Goal: Task Accomplishment & Management: Use online tool/utility

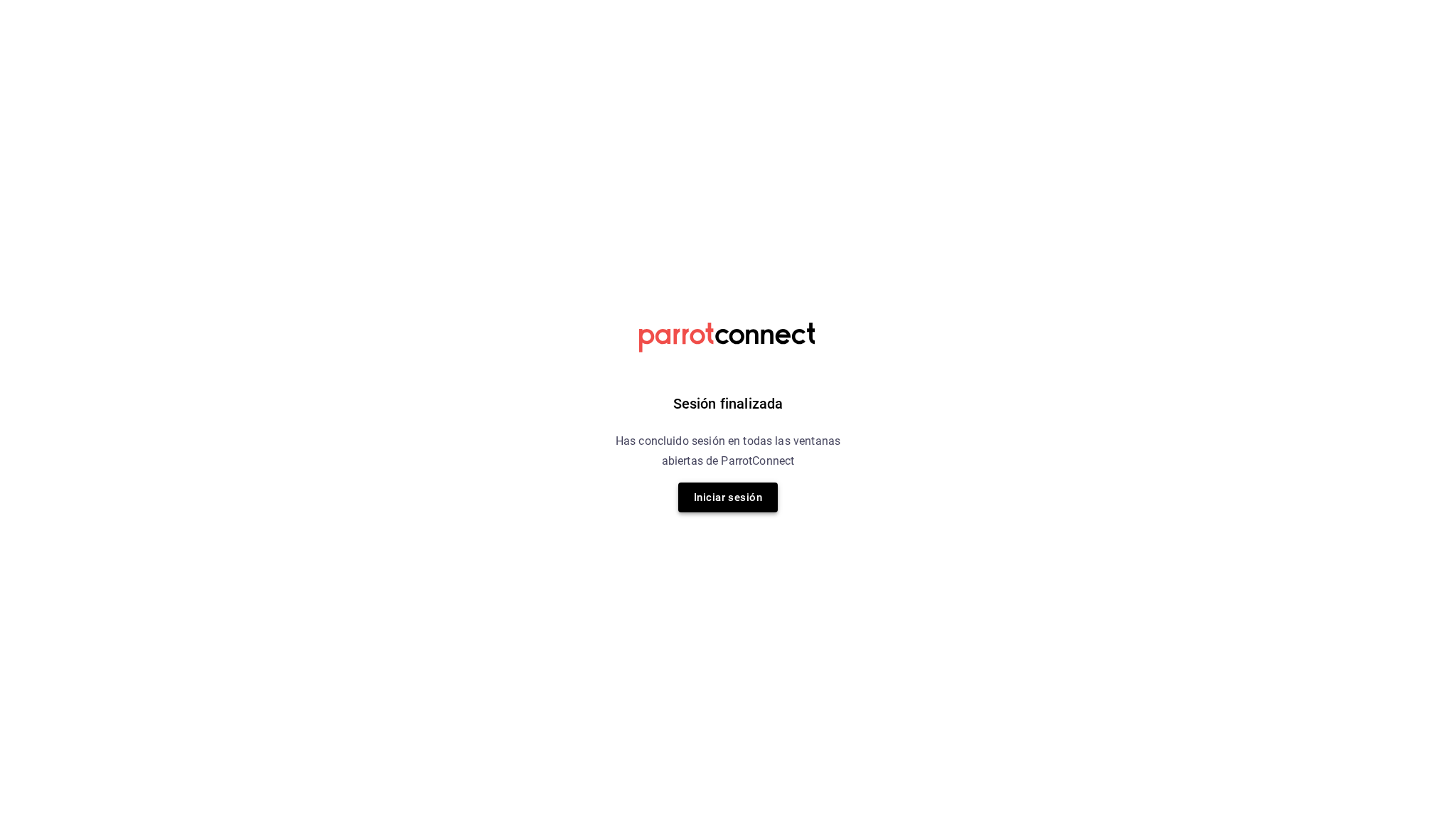
click at [724, 489] on button "Iniciar sesión" at bounding box center [728, 497] width 100 height 30
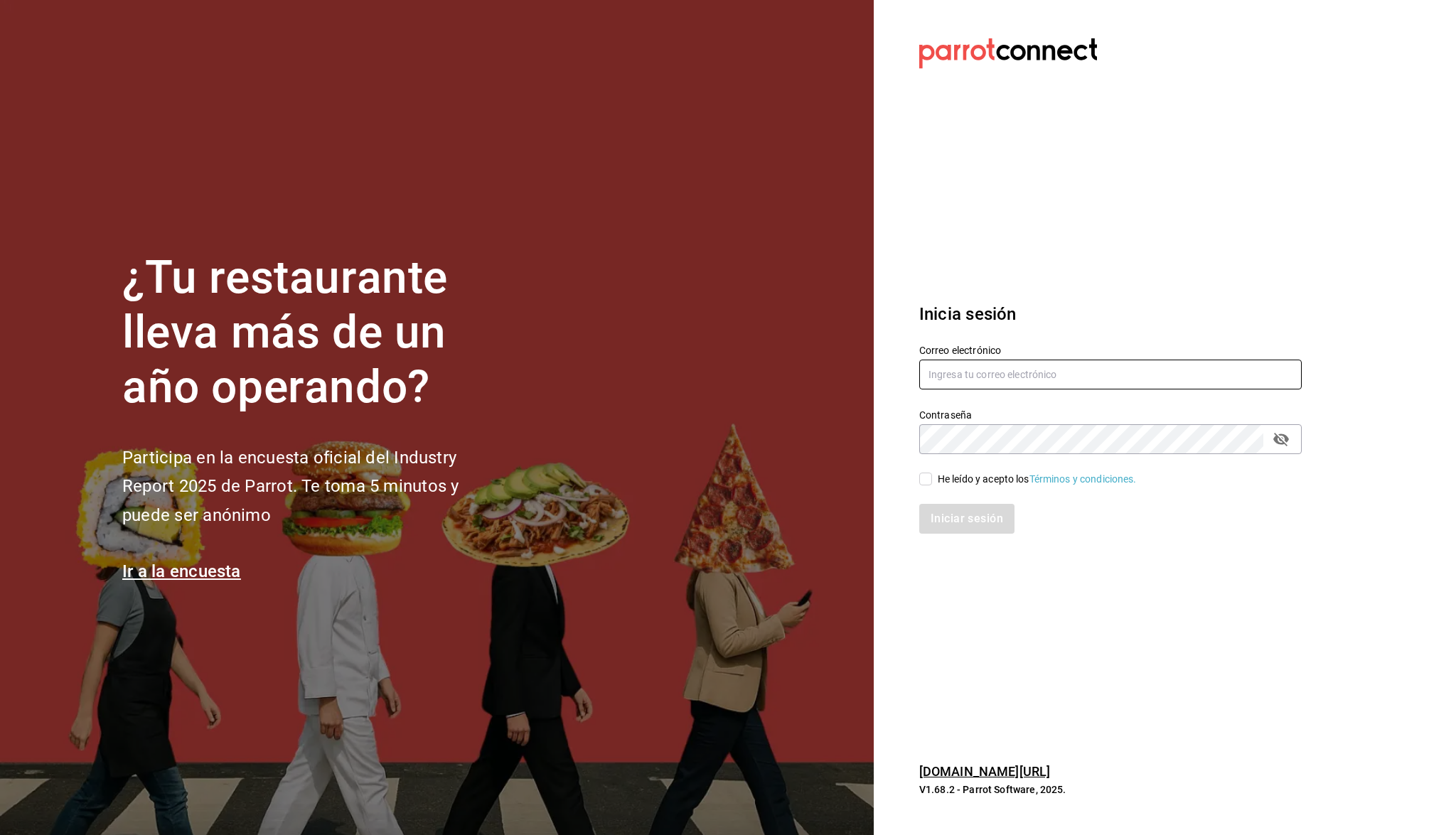
type input "[EMAIL_ADDRESS][DOMAIN_NAME]"
click at [924, 472] on label "He leído y acepto los Términos y condiciones." at bounding box center [1027, 480] width 217 height 15
click at [924, 473] on input "He leído y acepto los Términos y condiciones." at bounding box center [925, 479] width 13 height 13
checkbox input "true"
click at [933, 504] on button "Iniciar sesión" at bounding box center [967, 518] width 96 height 30
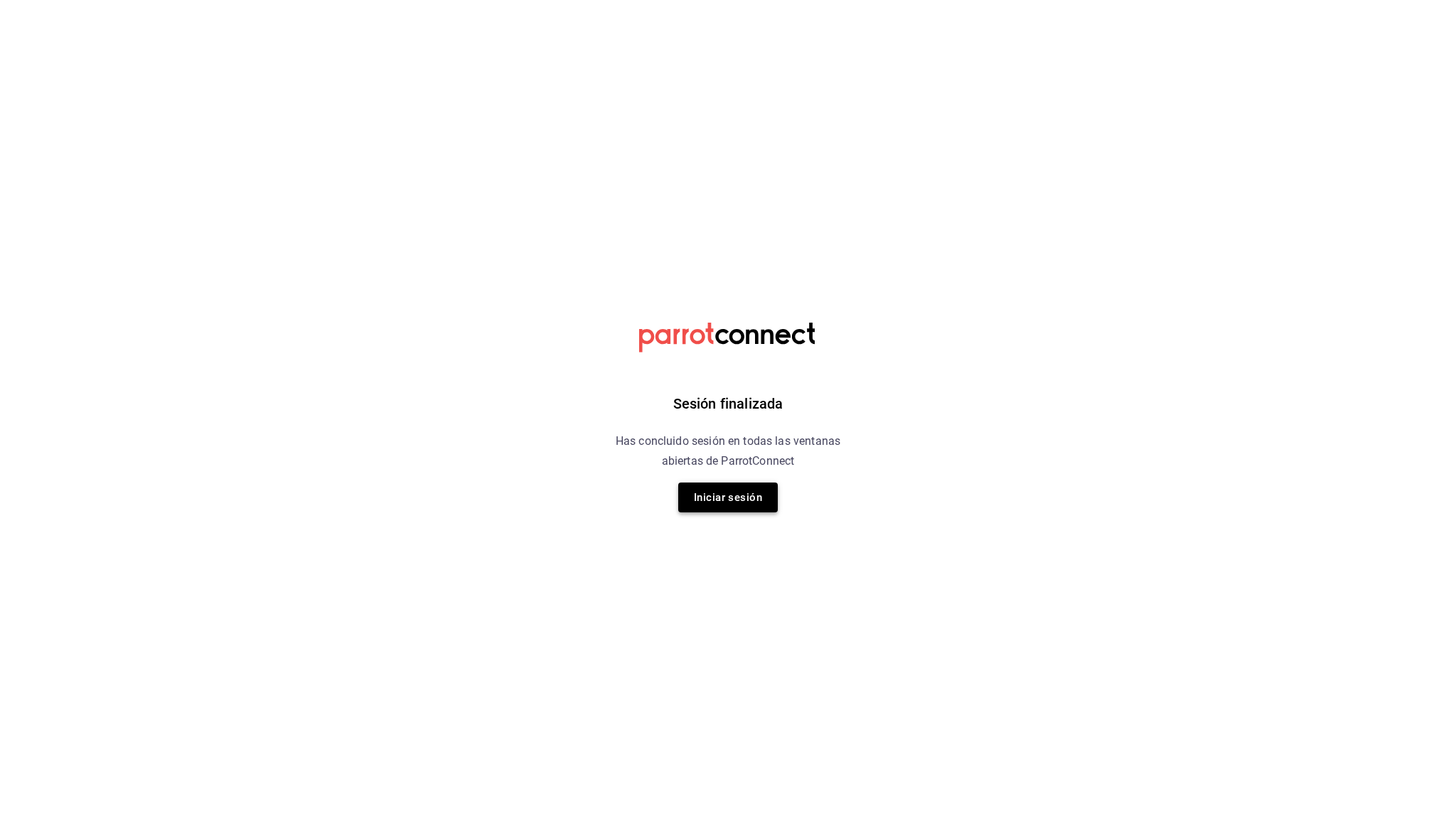
click at [718, 510] on button "Iniciar sesión" at bounding box center [728, 497] width 100 height 30
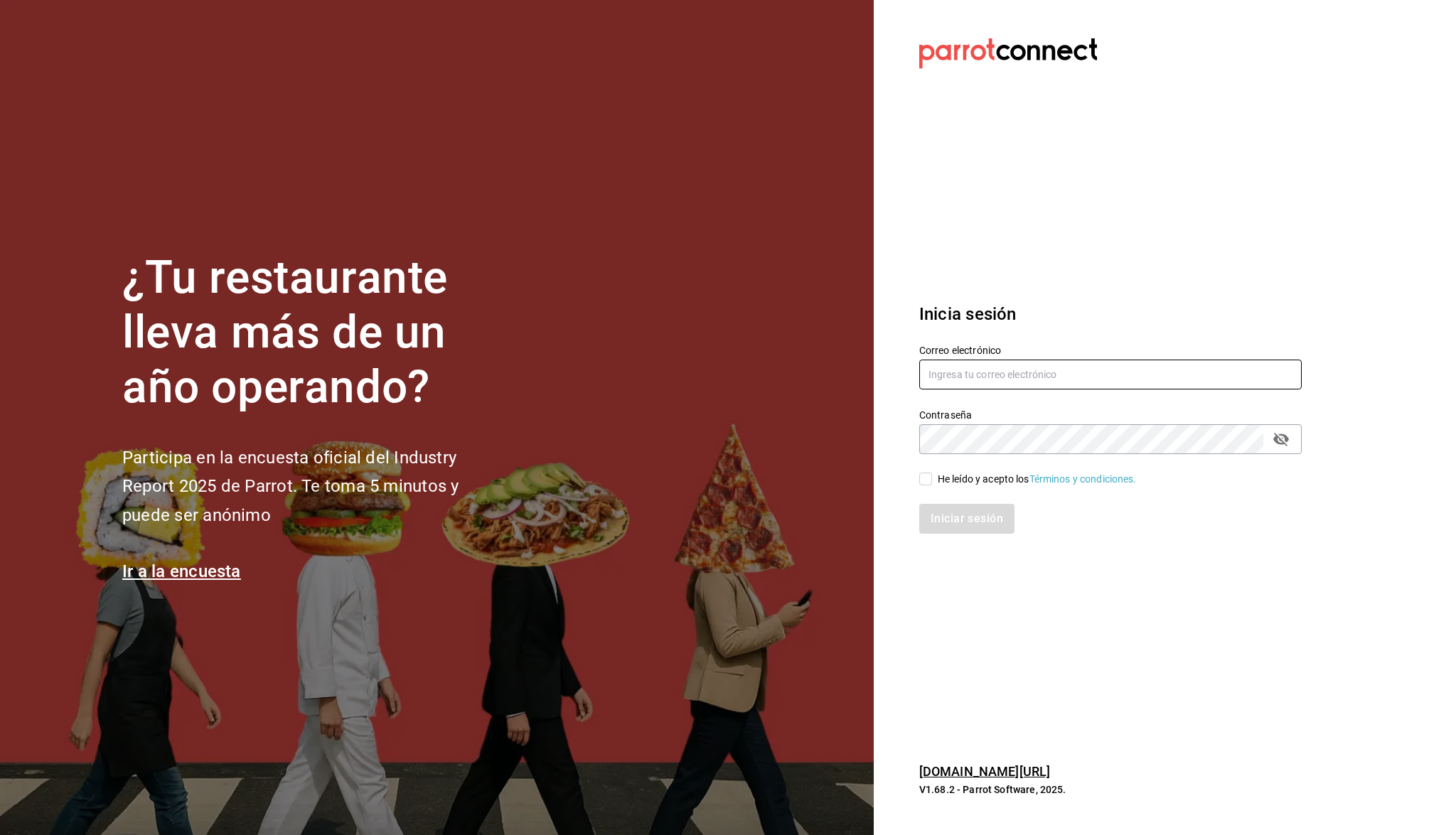
type input "[EMAIL_ADDRESS][DOMAIN_NAME]"
click at [930, 481] on input "He leído y acepto los Términos y condiciones." at bounding box center [925, 479] width 13 height 13
checkbox input "true"
click at [934, 504] on button "Iniciar sesión" at bounding box center [967, 518] width 96 height 30
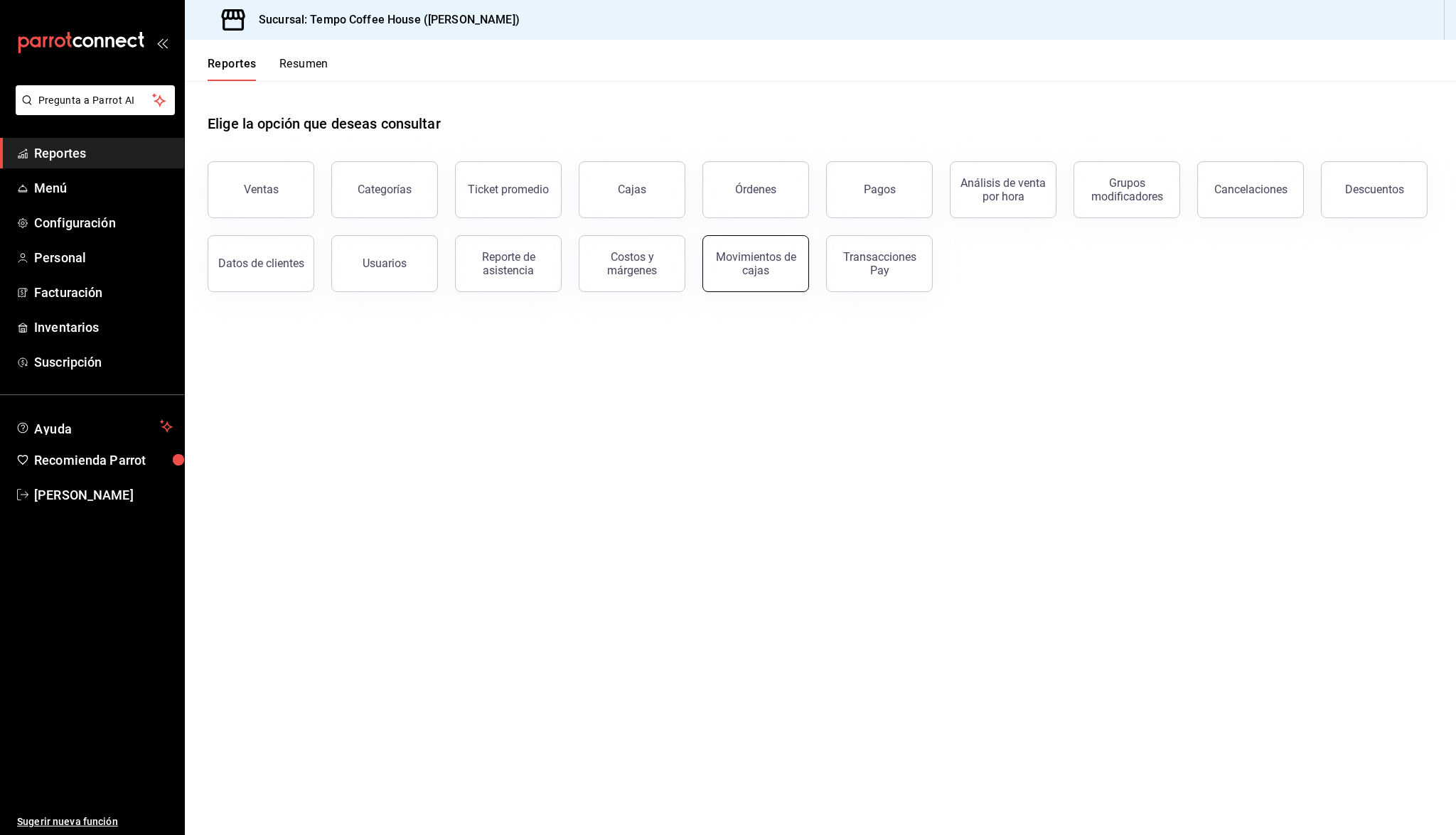
click at [712, 285] on button "Movimientos de cajas" at bounding box center [755, 263] width 106 height 57
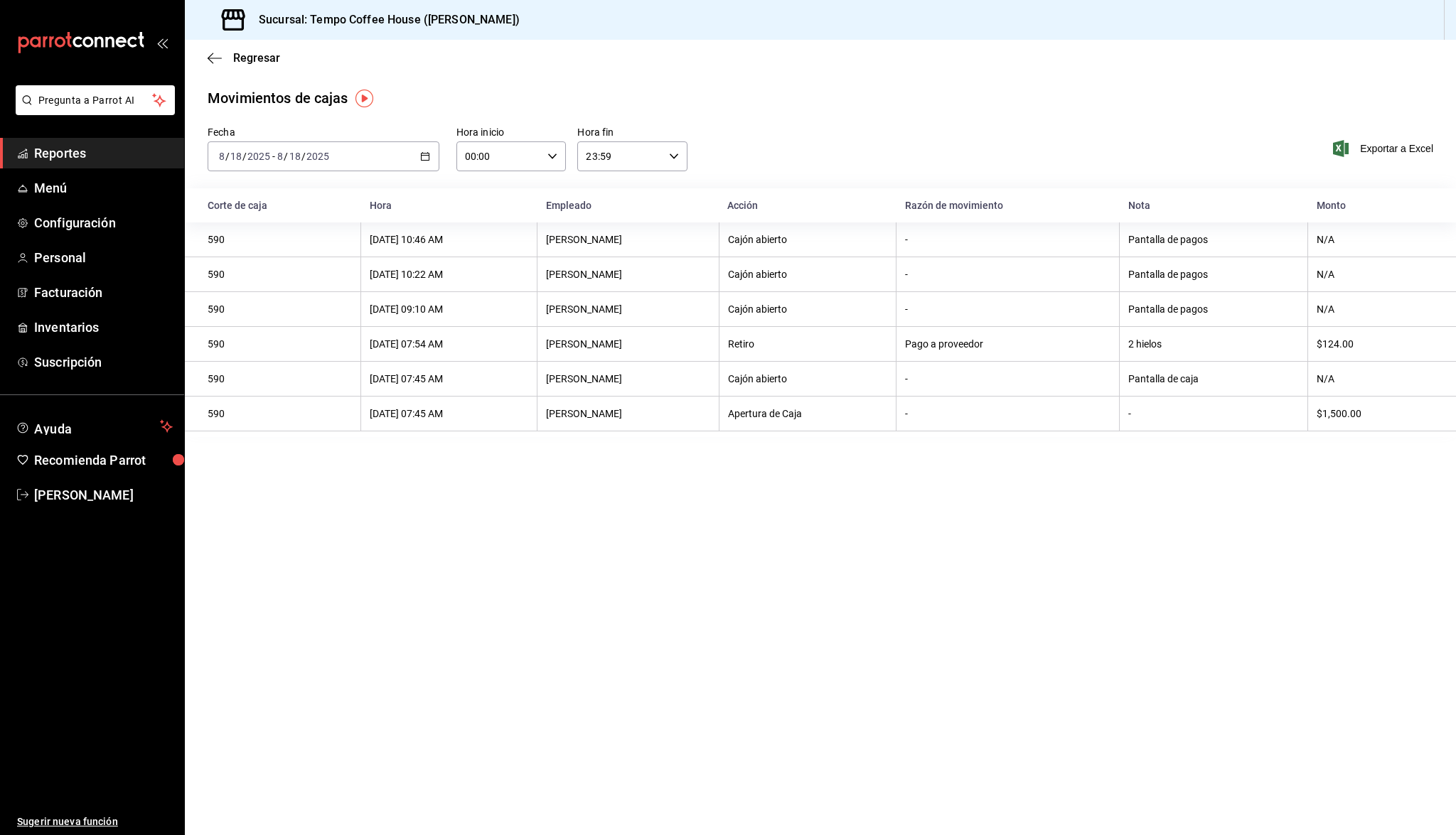
click at [348, 165] on div "2025-08-18 8 / 18 / 2025 - 2025-08-18 8 / 18 / 2025" at bounding box center [324, 156] width 232 height 30
click at [268, 227] on span "Ayer" at bounding box center [274, 232] width 110 height 15
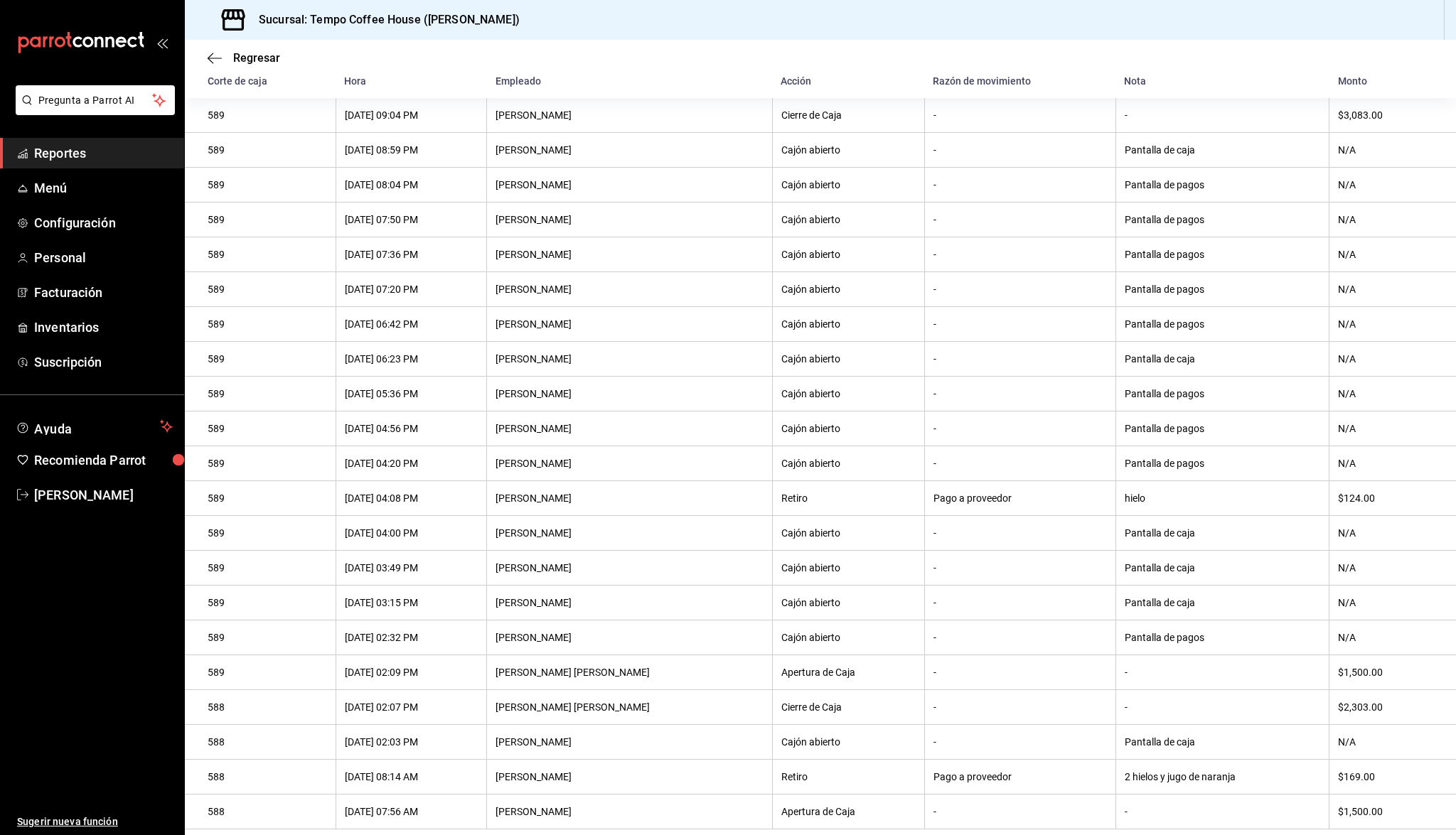
scroll to position [124, 0]
click at [122, 148] on span "Reportes" at bounding box center [103, 153] width 139 height 20
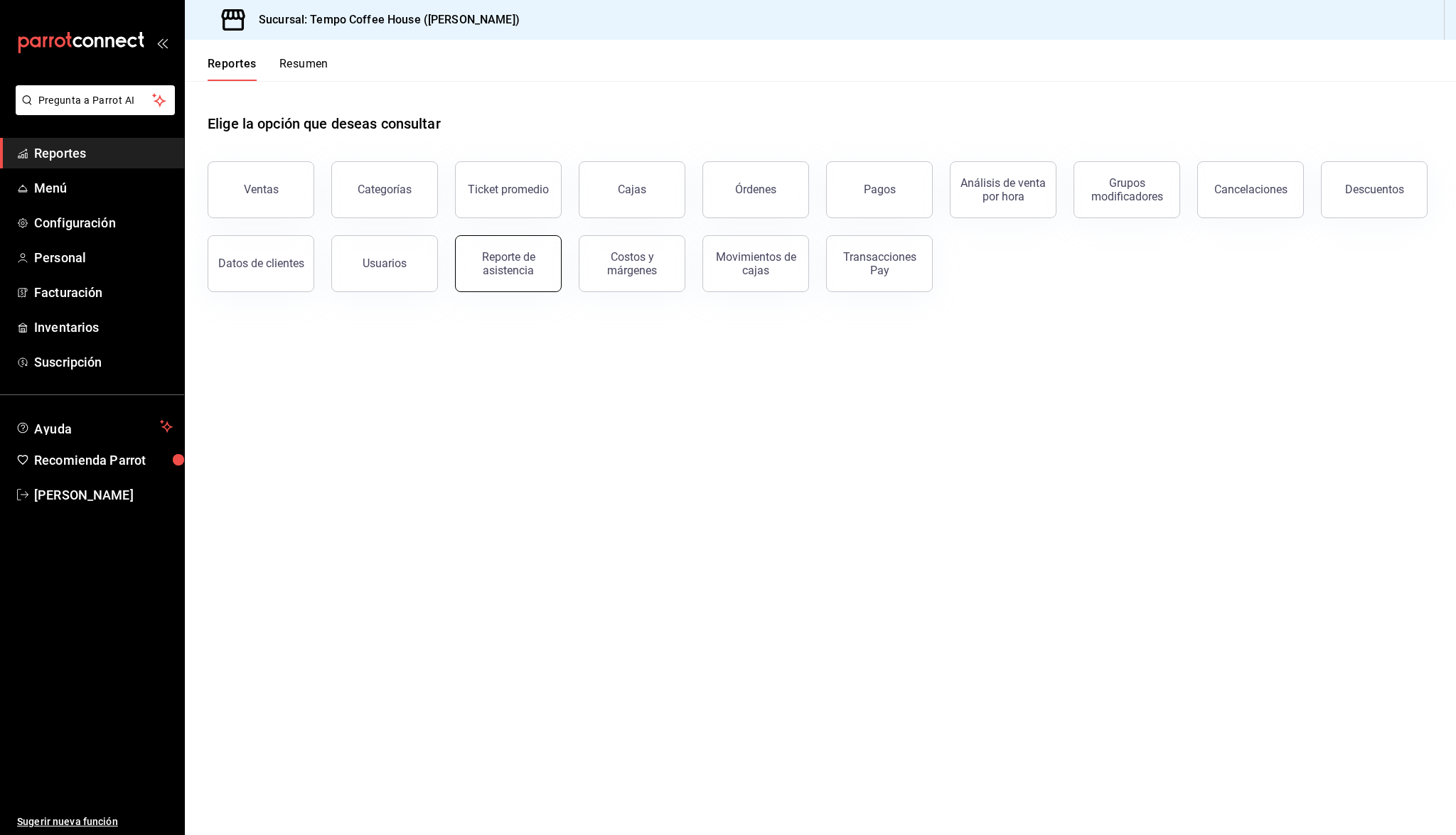
click at [486, 255] on div "Reporte de asistencia" at bounding box center [508, 264] width 88 height 27
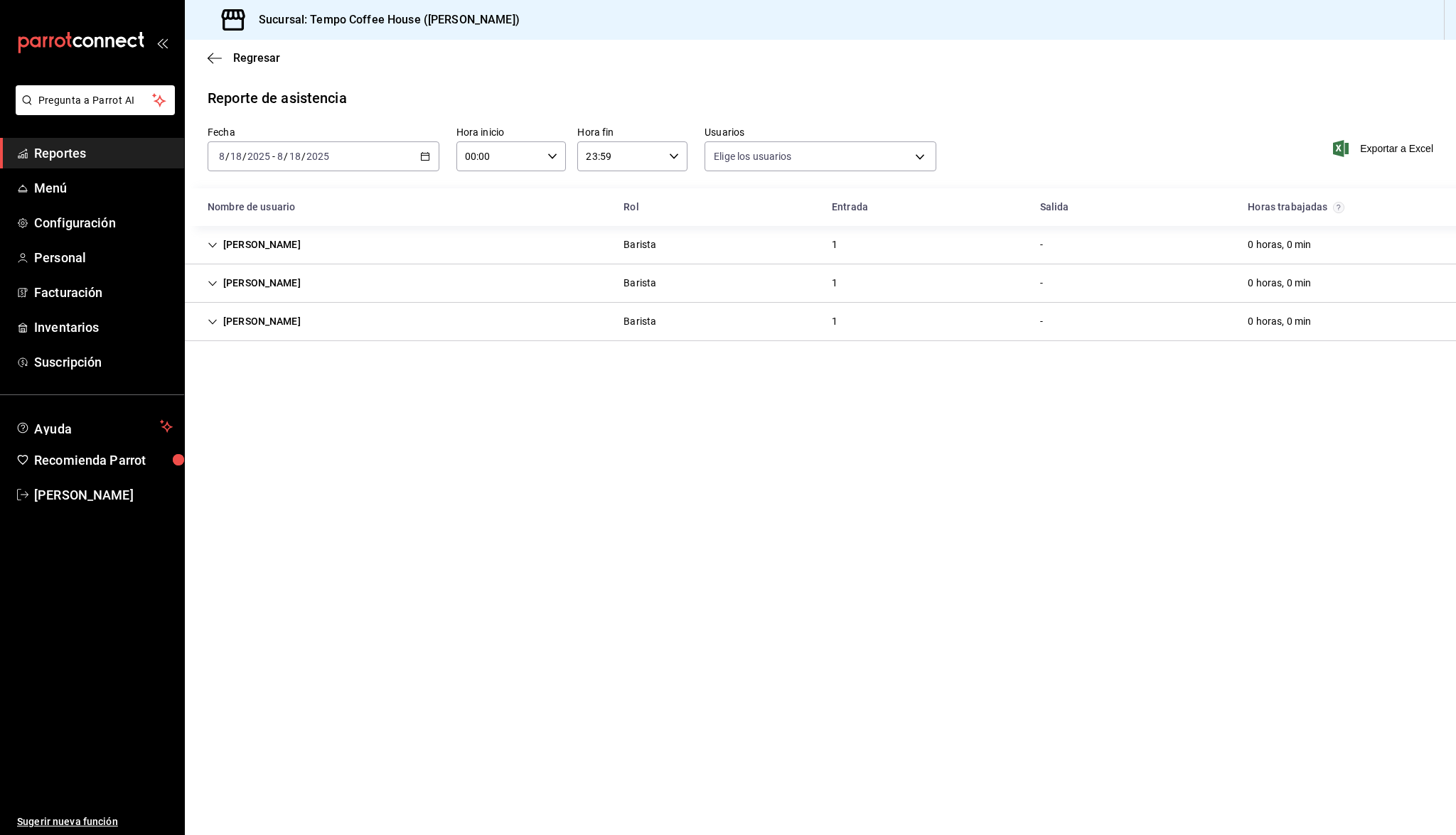
type input "4238e50d-787c-4042-a27e-3d9c563a46e7,321055f9-b3cc-4978-98ee-7963039b103d,a02bb…"
click at [307, 167] on div "2025-08-18 8 / 18 / 2025 - 2025-08-18 8 / 18 / 2025" at bounding box center [324, 156] width 232 height 30
click at [258, 351] on li "Rango de fechas" at bounding box center [274, 360] width 133 height 32
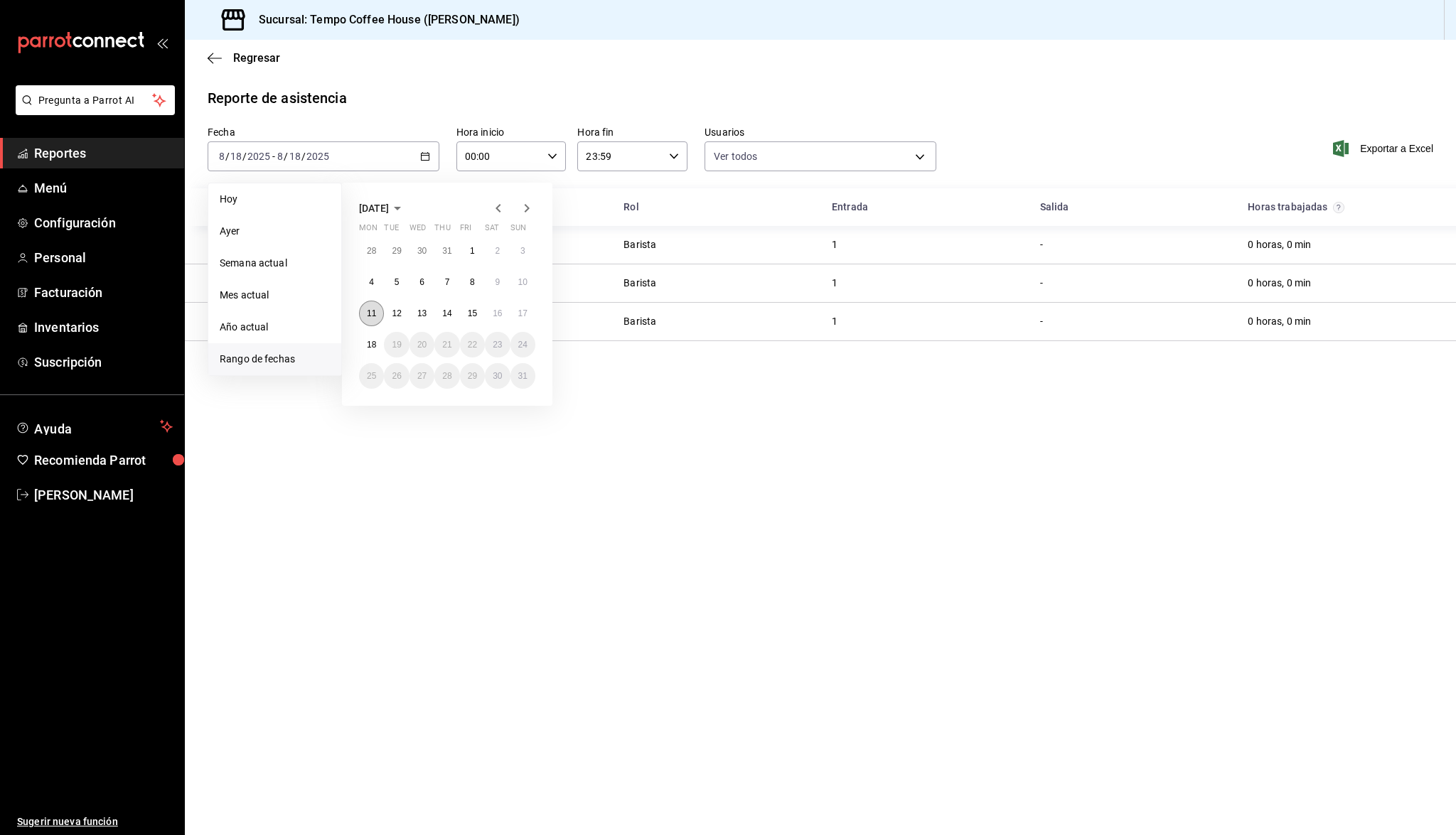
click at [371, 318] on abbr "11" at bounding box center [371, 314] width 9 height 10
click at [371, 337] on button "18" at bounding box center [371, 345] width 25 height 26
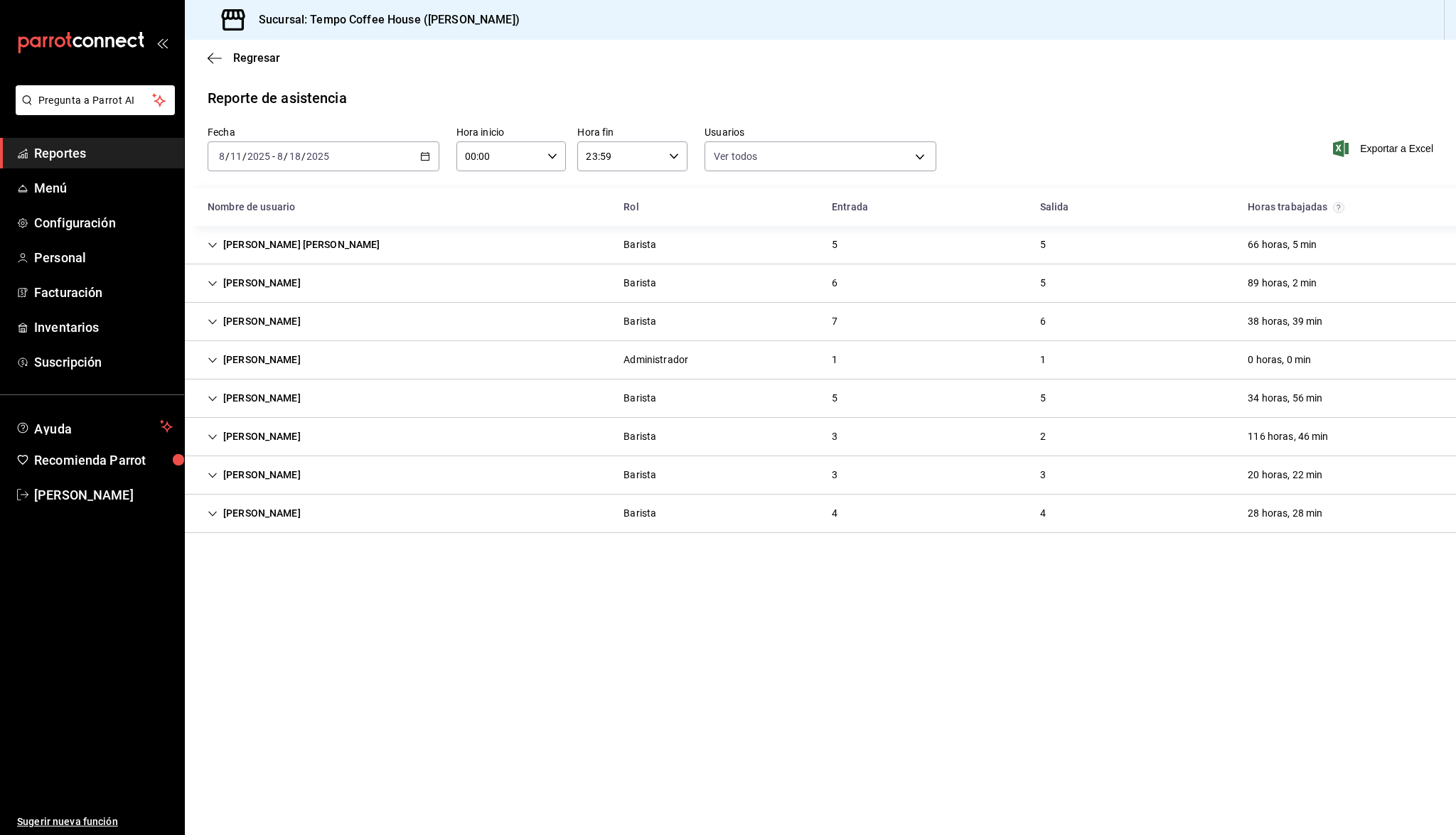
click at [375, 159] on div "2025-08-11 8 / 11 / 2025 - 2025-08-18 8 / 18 / 2025" at bounding box center [324, 156] width 232 height 30
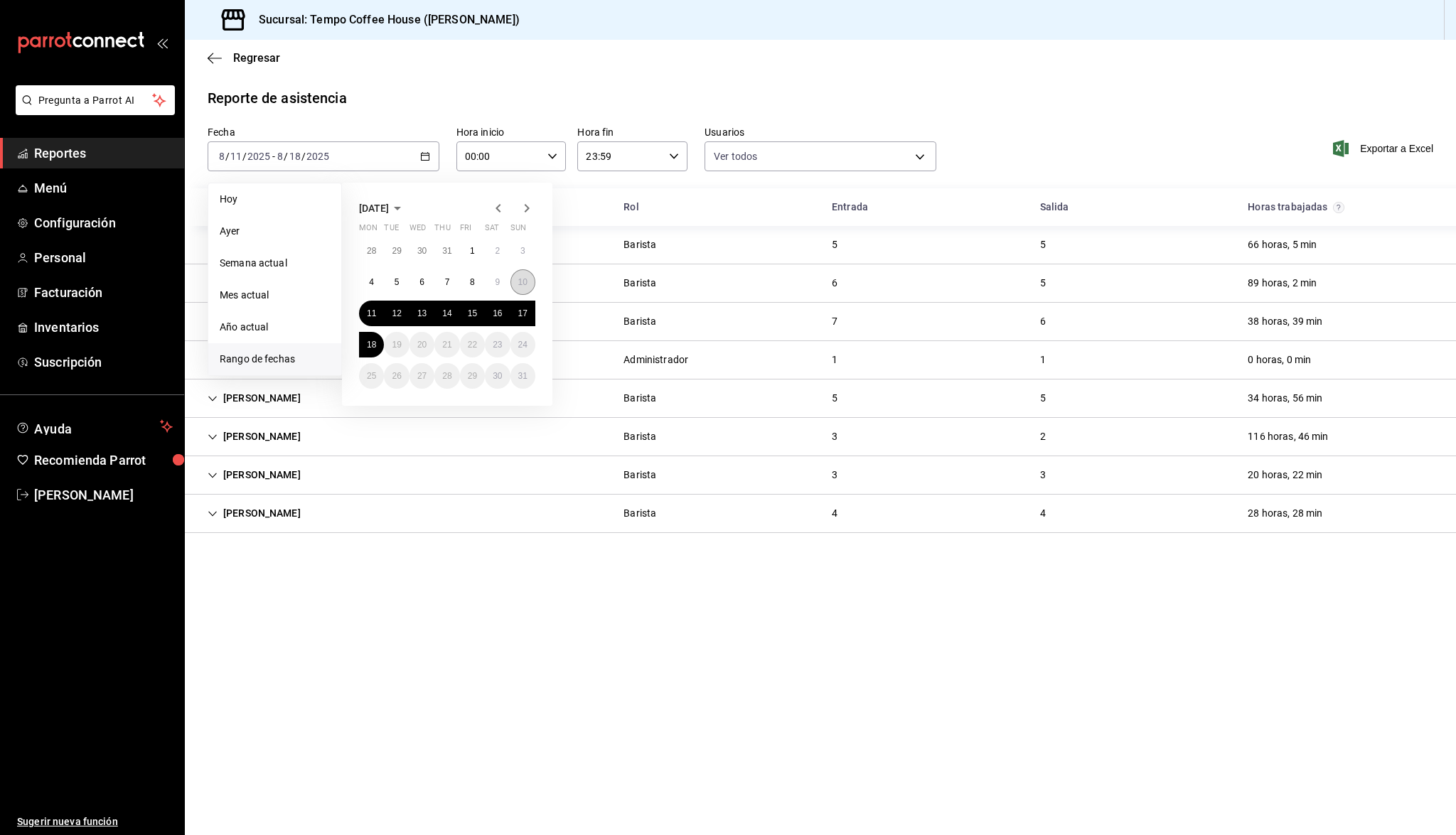
click at [528, 294] on button "10" at bounding box center [522, 282] width 25 height 26
click at [527, 307] on button "17" at bounding box center [522, 314] width 25 height 26
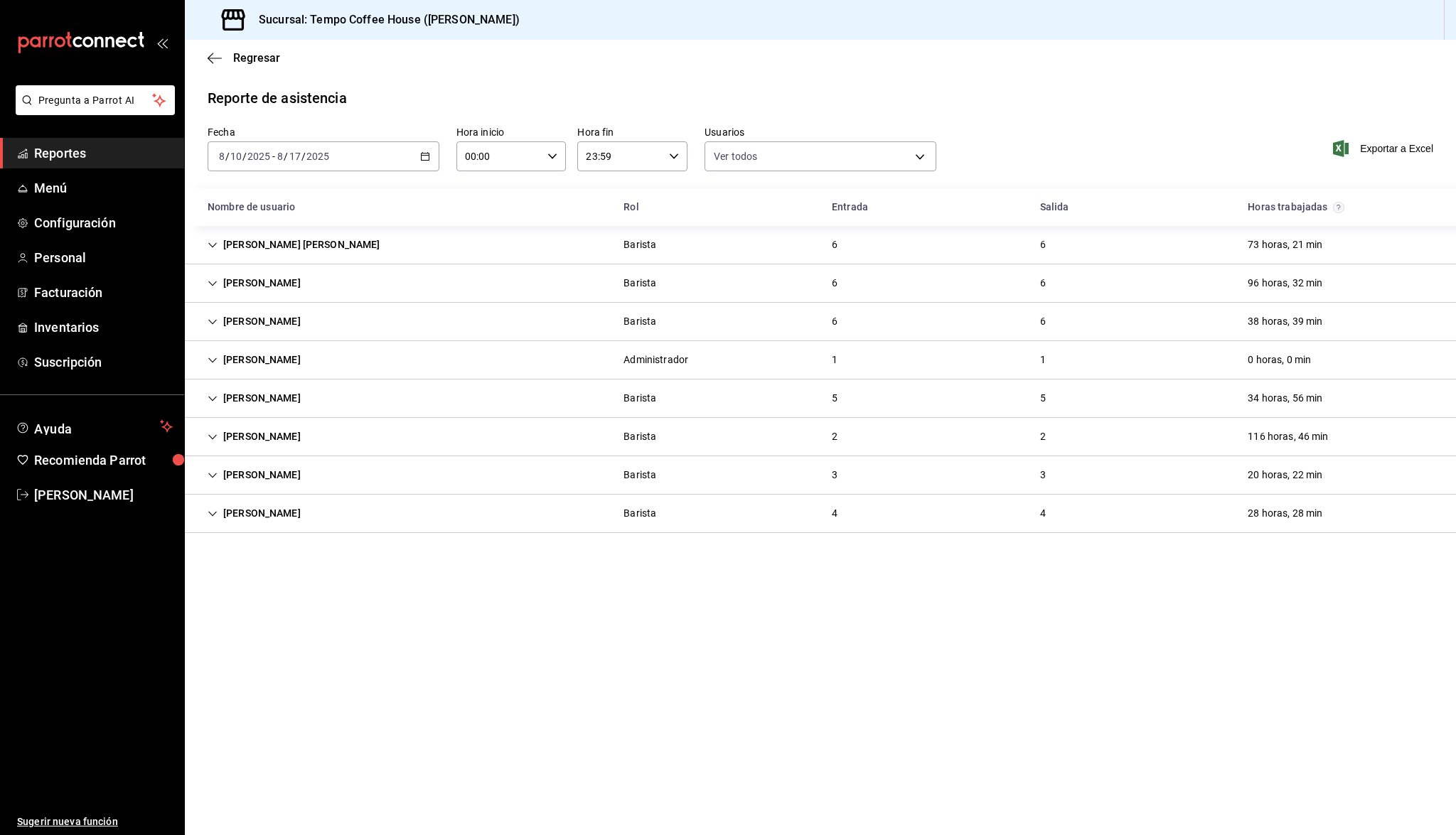
click at [213, 400] on icon "Cell" at bounding box center [212, 399] width 9 height 5
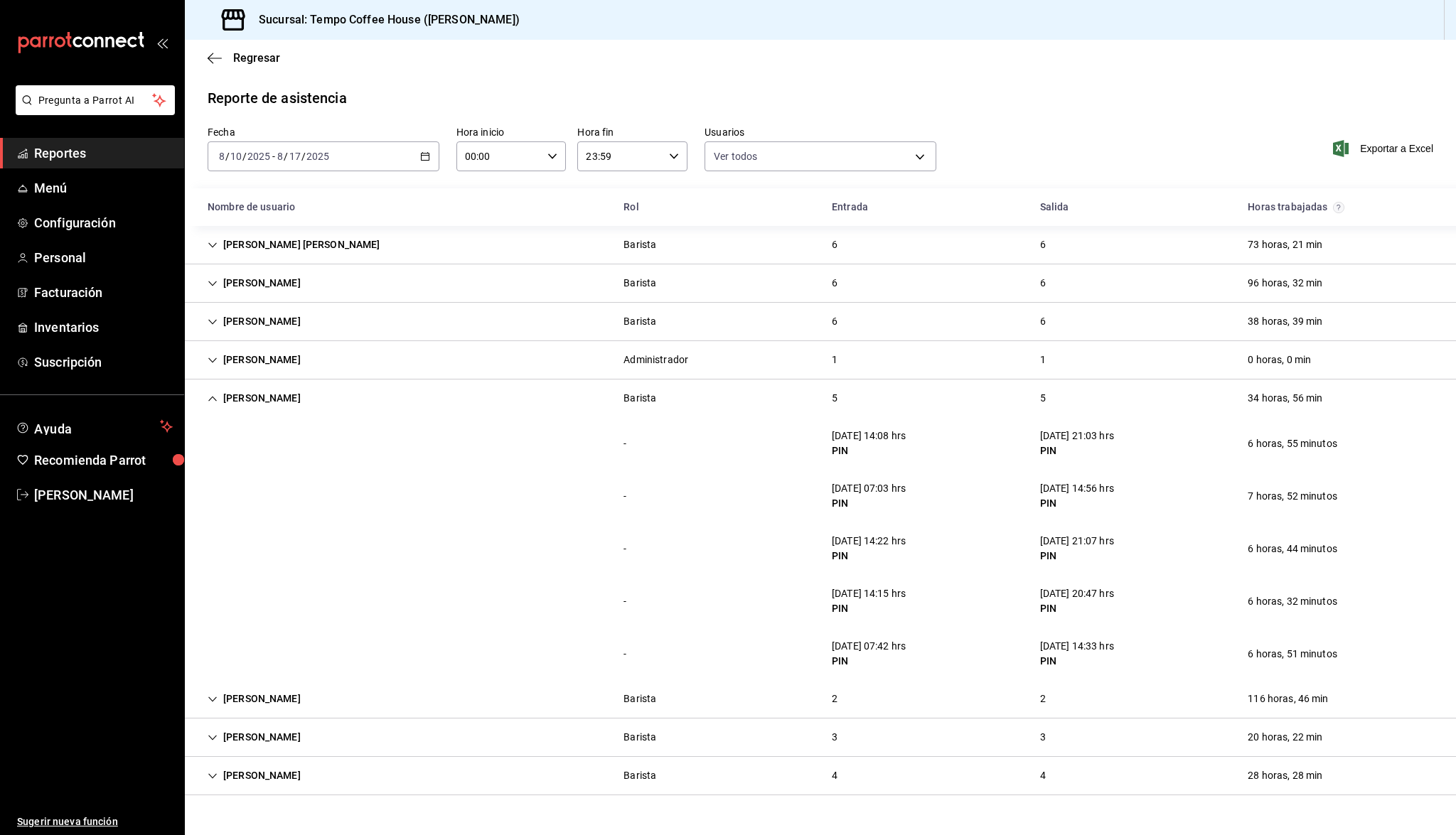
click at [227, 405] on div "Sofia Fallath" at bounding box center [254, 398] width 116 height 26
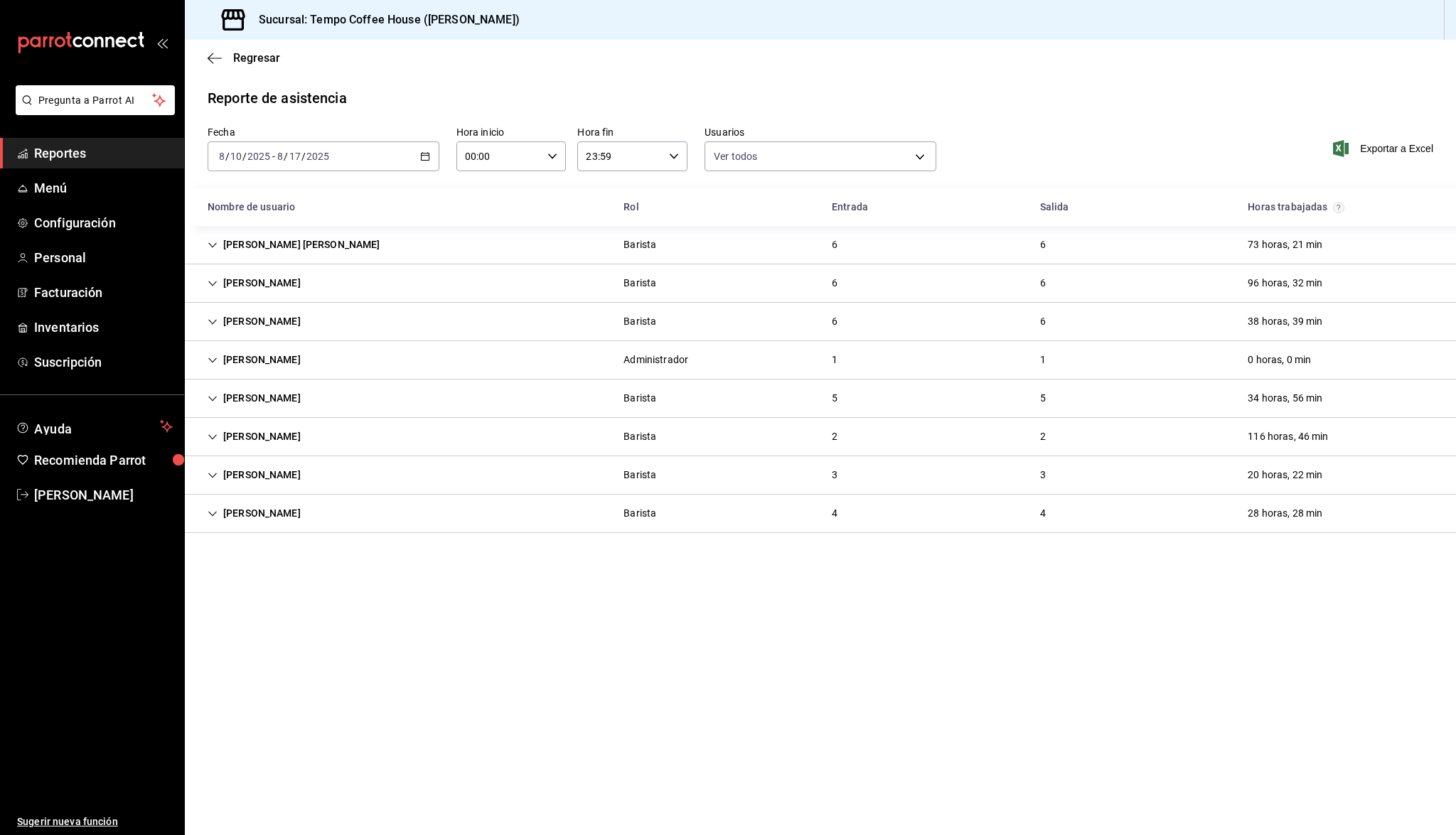
click at [225, 441] on div "Aldo Martinez" at bounding box center [254, 436] width 116 height 26
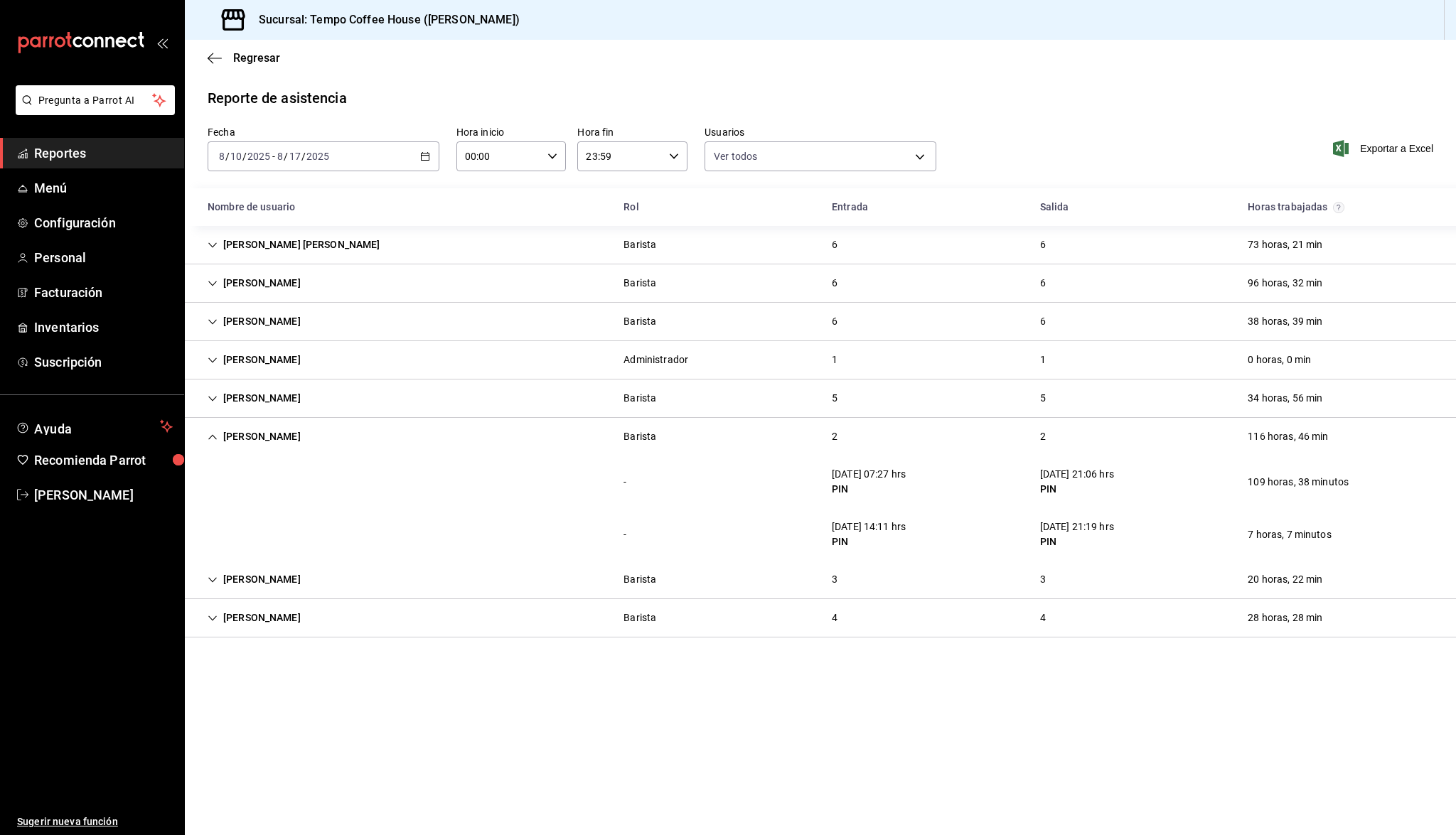
click at [225, 441] on div "Aldo Martinez" at bounding box center [254, 436] width 116 height 26
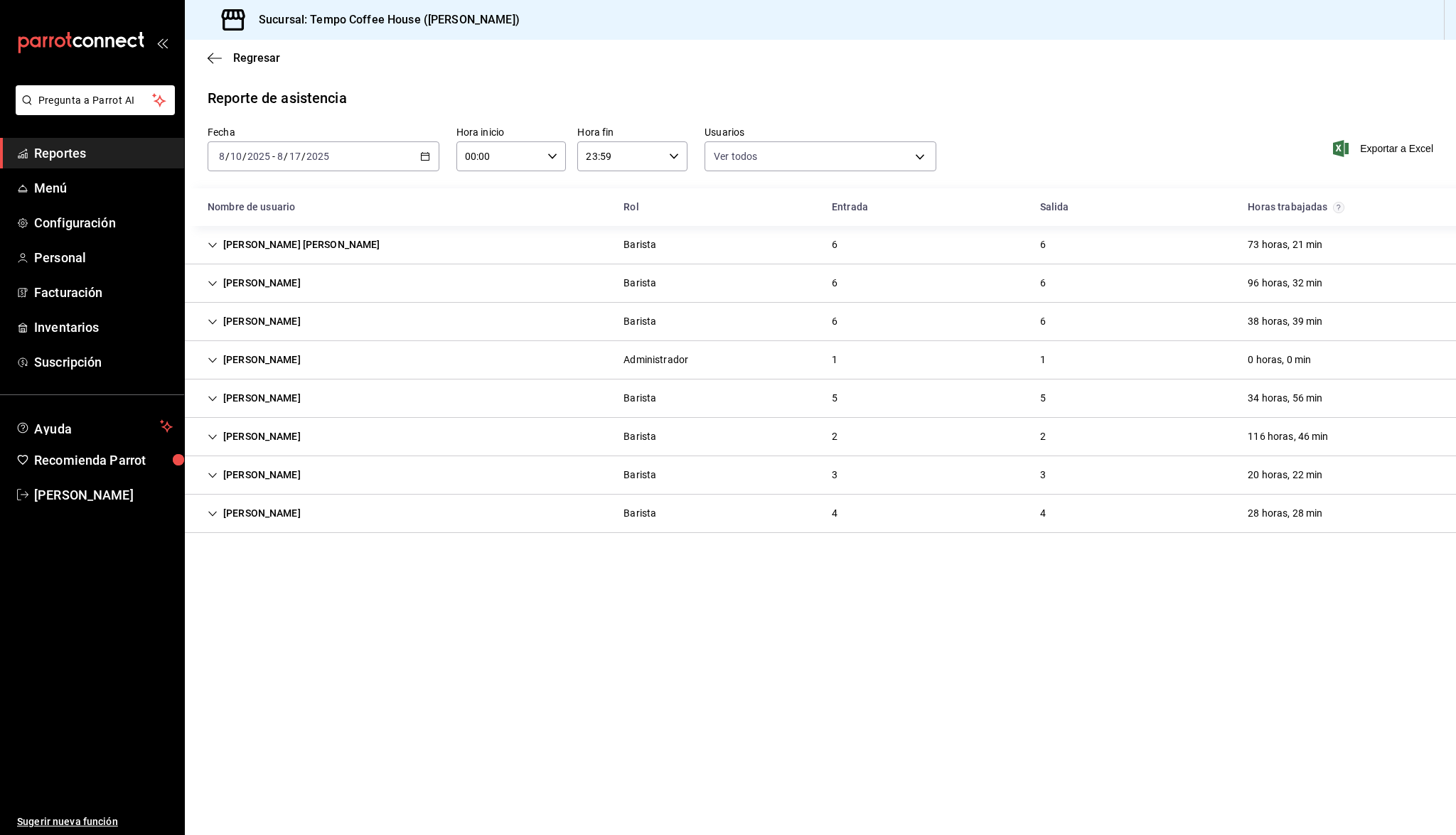
click at [221, 471] on div "Fernanda Moreno" at bounding box center [254, 475] width 116 height 26
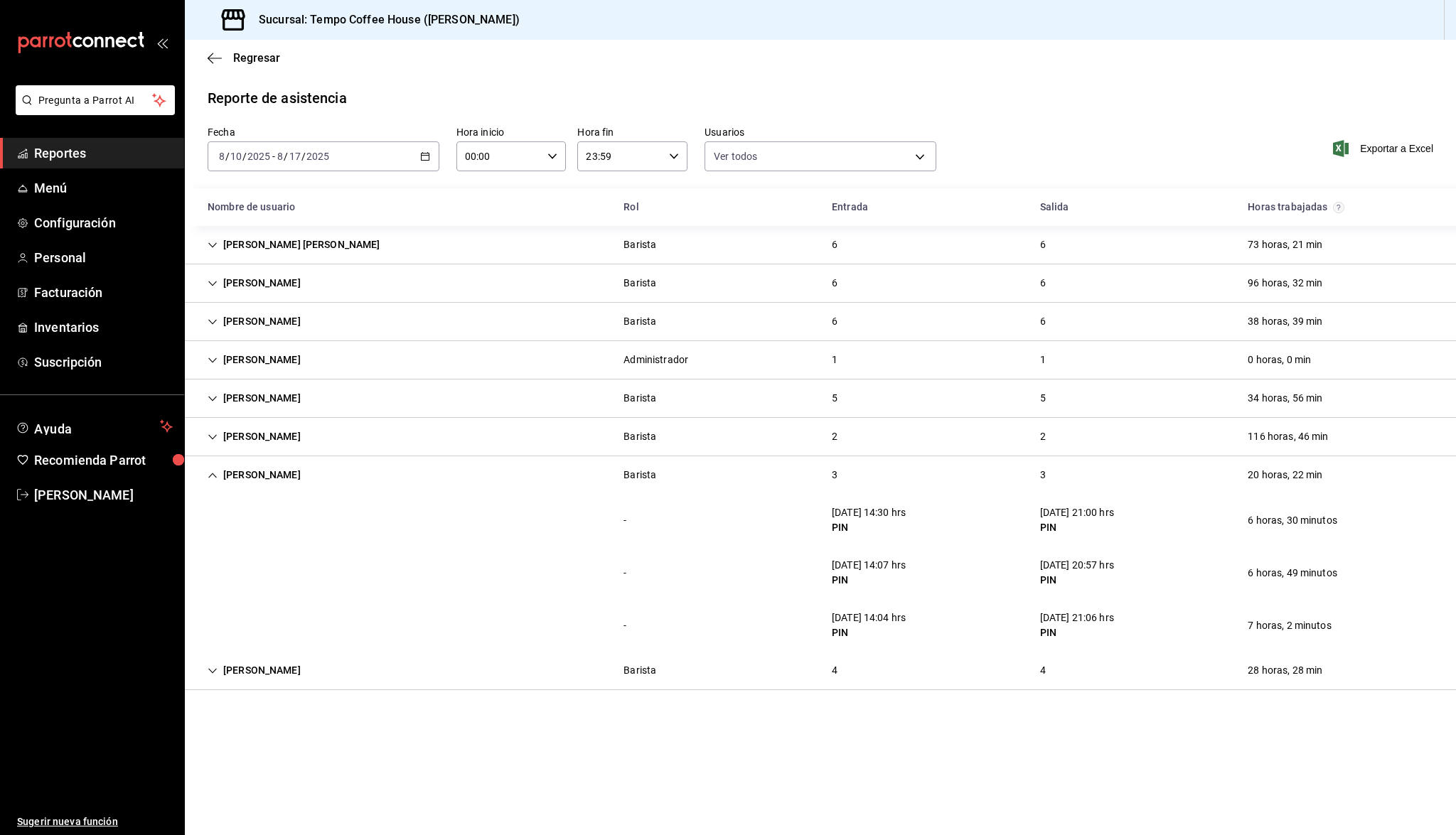
click at [221, 472] on div "Fernanda Moreno" at bounding box center [254, 475] width 116 height 26
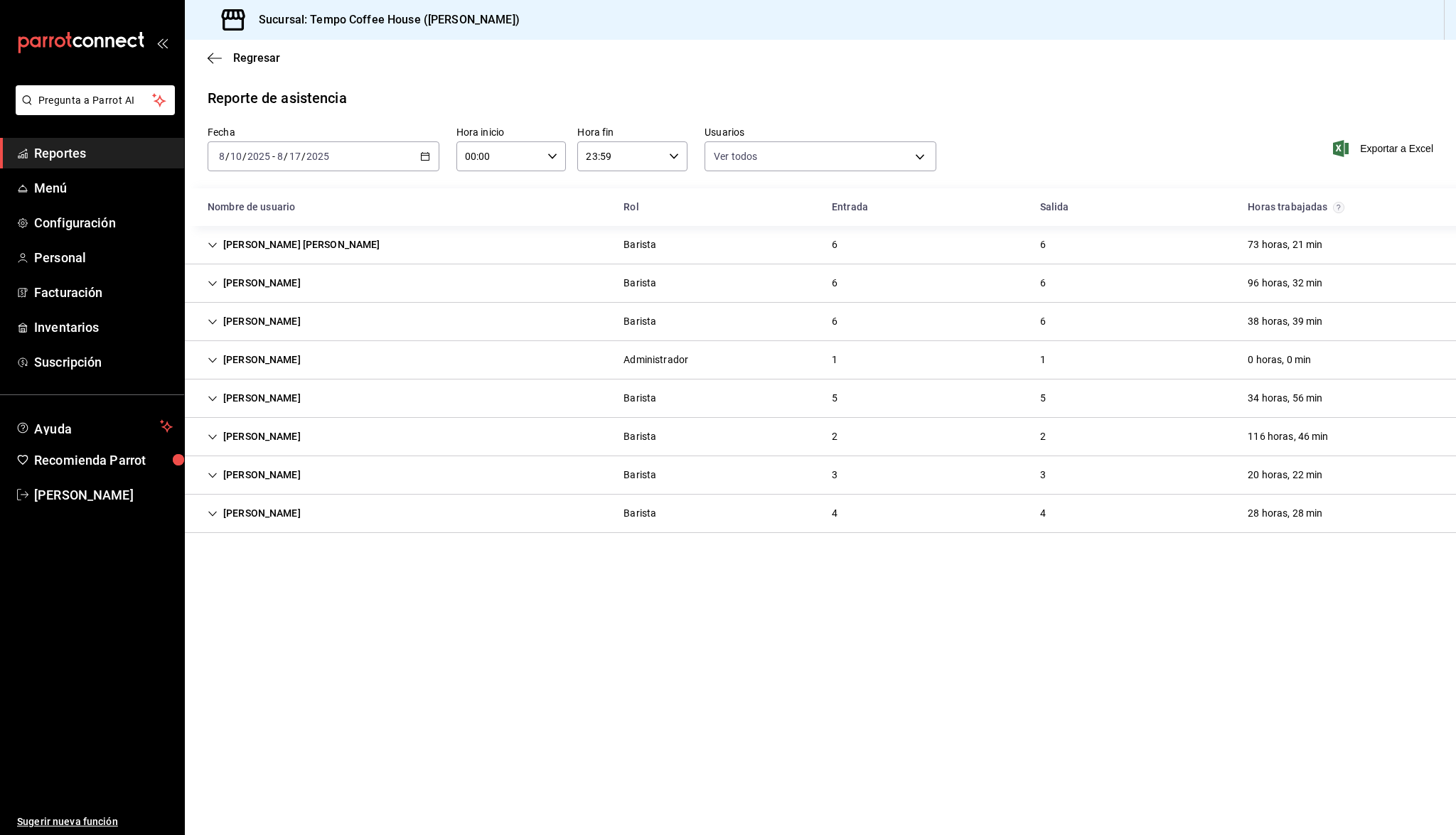
click at [212, 507] on div "Ximena Guillen" at bounding box center [254, 513] width 116 height 26
